Goal: Check status: Check status

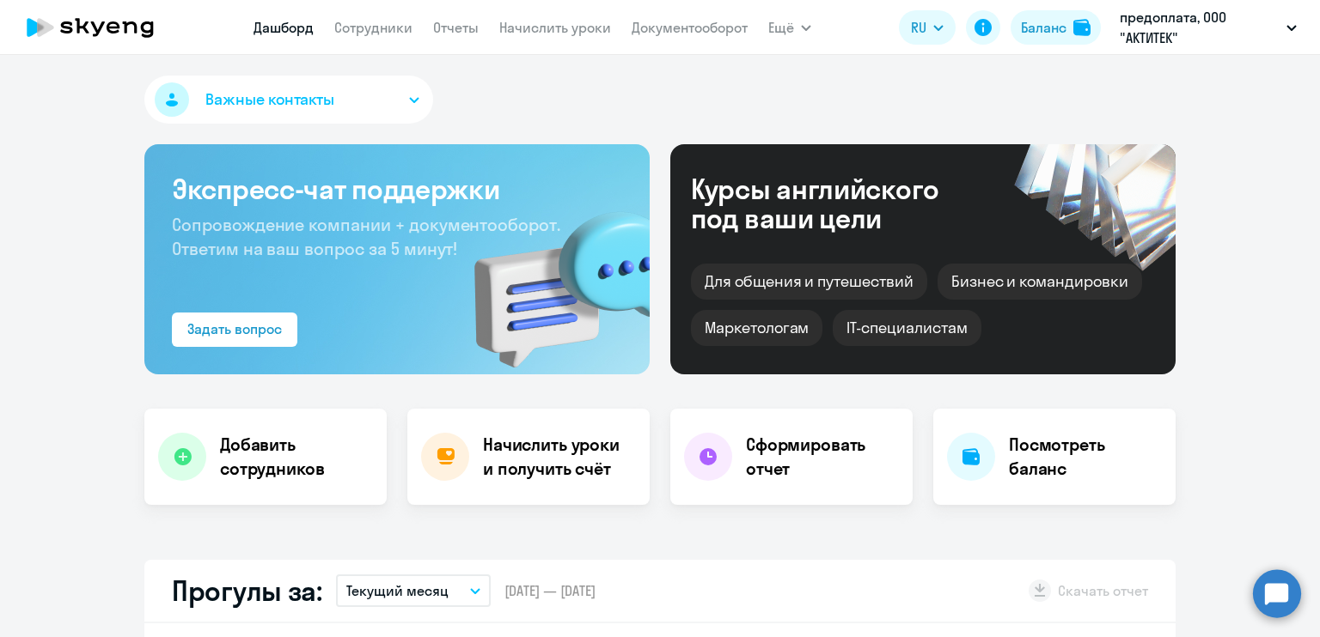
select select "30"
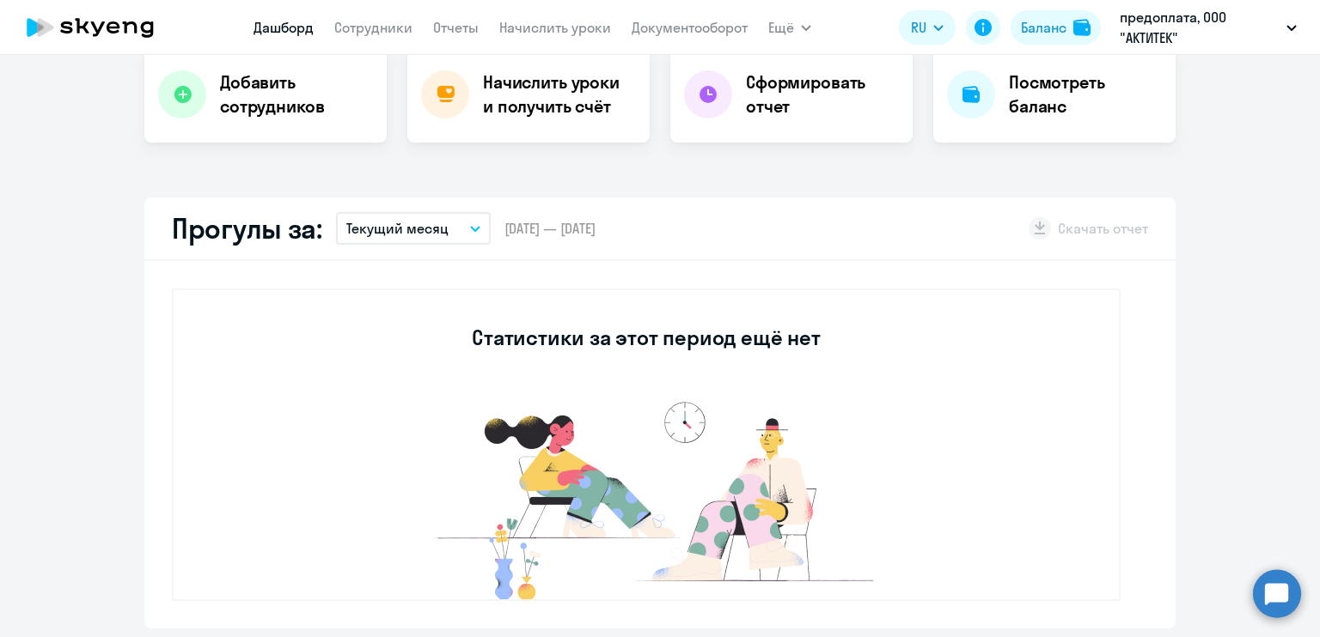
scroll to position [258, 0]
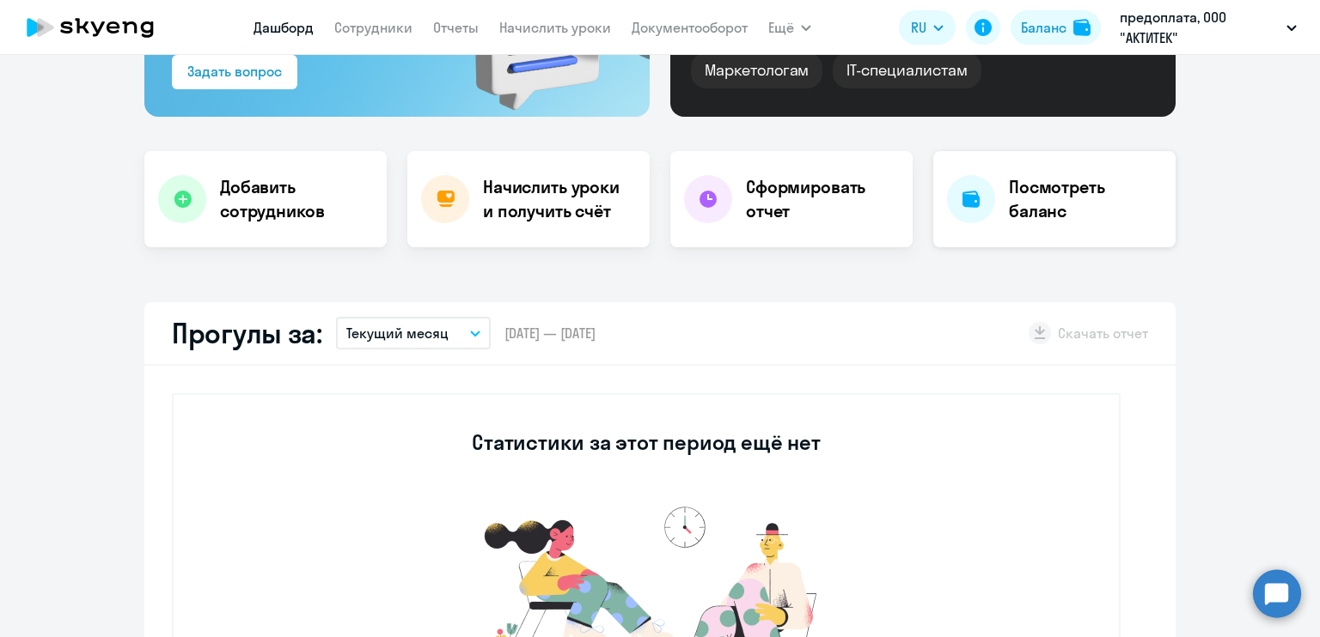
click at [1042, 193] on h4 "Посмотреть баланс" at bounding box center [1085, 199] width 153 height 48
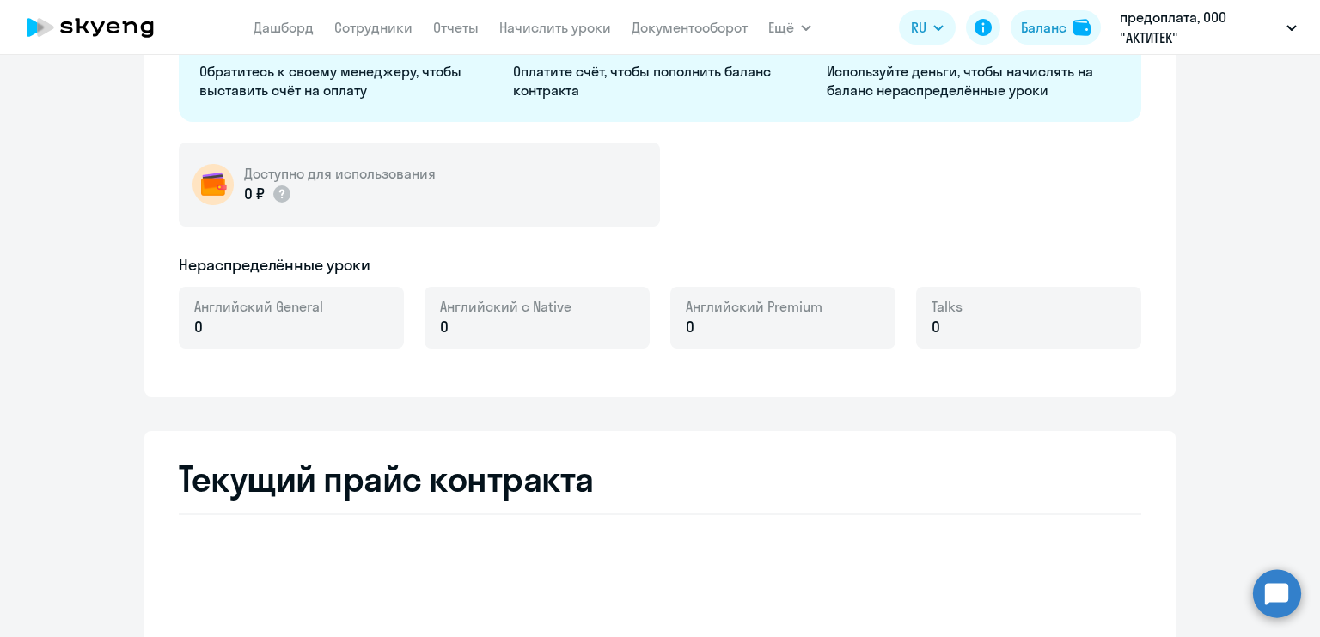
select select "english_adult_not_native_speaker"
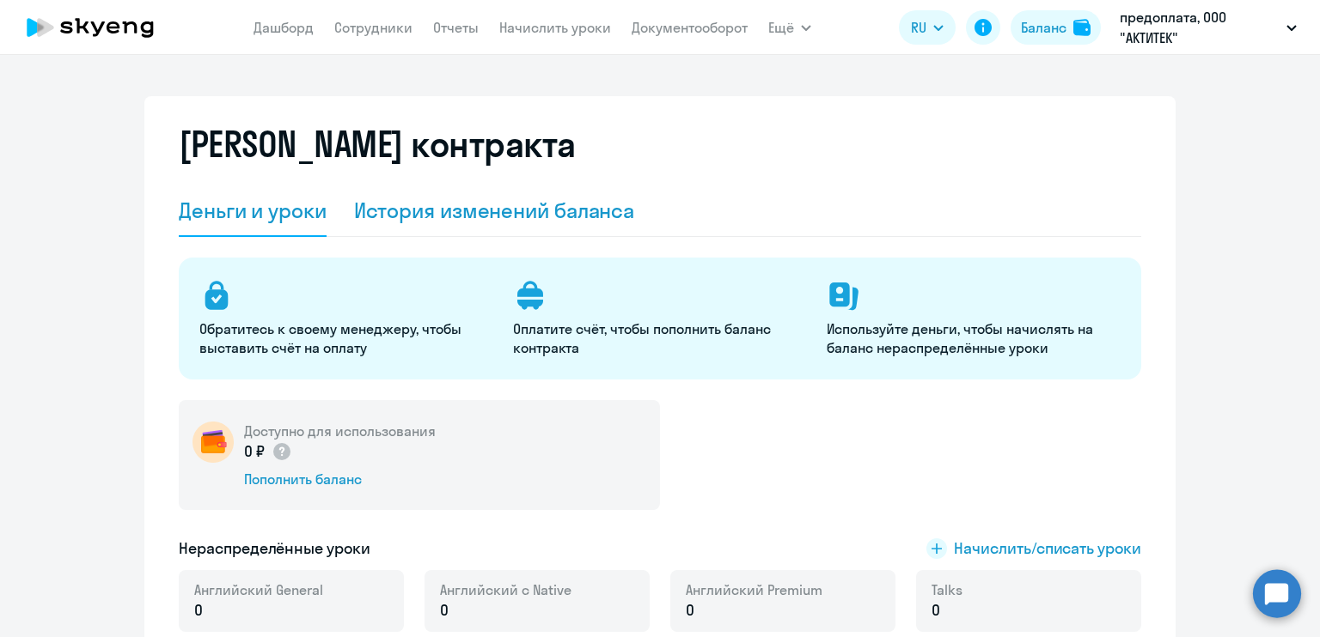
click at [488, 208] on div "История изменений баланса" at bounding box center [494, 210] width 281 height 27
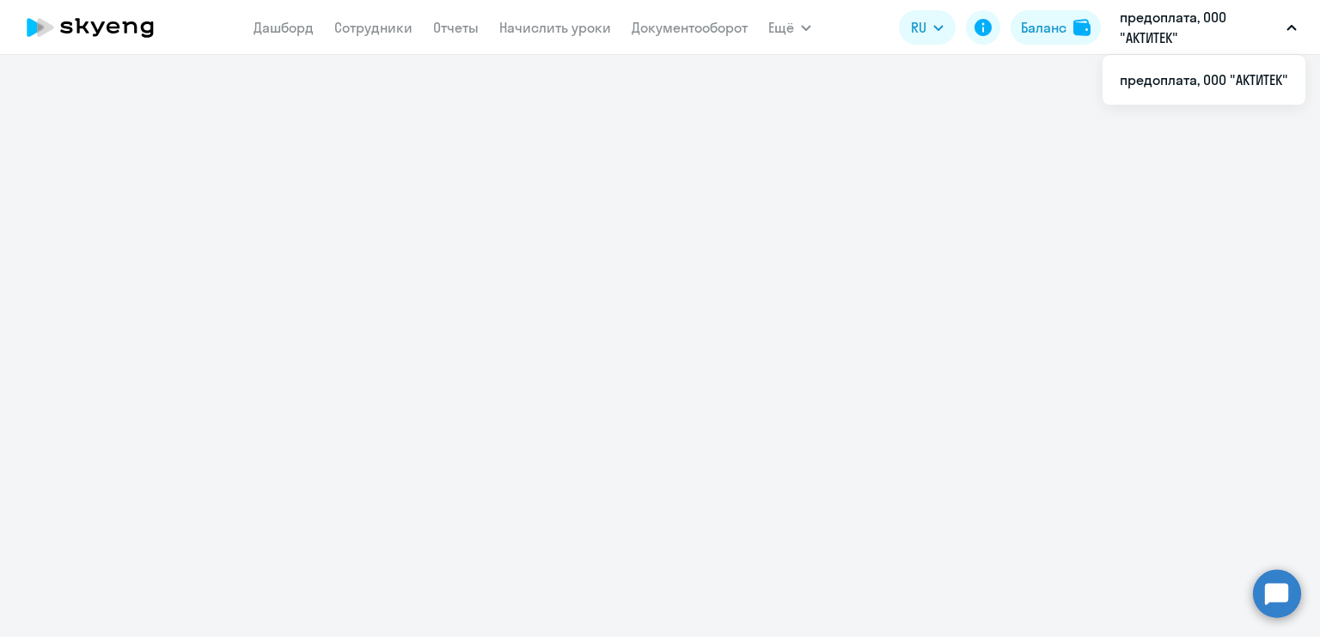
click at [1155, 21] on p "предоплата, ООО "АКТИТЕК"" at bounding box center [1199, 27] width 160 height 41
